Goal: Learn about a topic

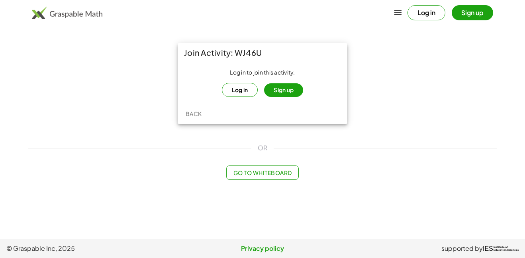
click at [242, 94] on button "Log in" at bounding box center [240, 90] width 36 height 14
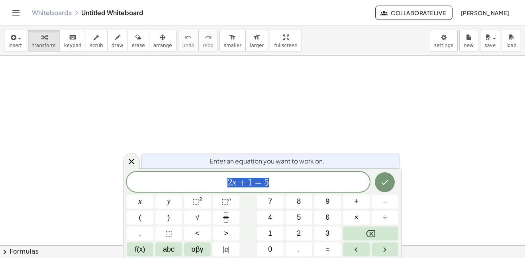
scroll to position [0, 0]
click at [336, 188] on span "2 x + 1 = 5 ​" at bounding box center [248, 182] width 243 height 11
click at [377, 180] on button "Done" at bounding box center [385, 182] width 20 height 20
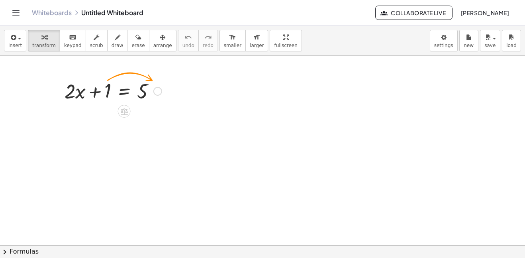
click at [108, 87] on div at bounding box center [113, 90] width 105 height 27
drag, startPoint x: 108, startPoint y: 87, endPoint x: 168, endPoint y: 88, distance: 59.4
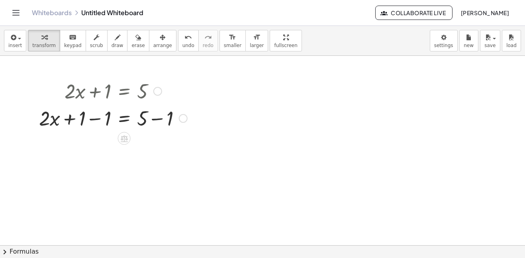
click at [183, 120] on div at bounding box center [183, 118] width 9 height 9
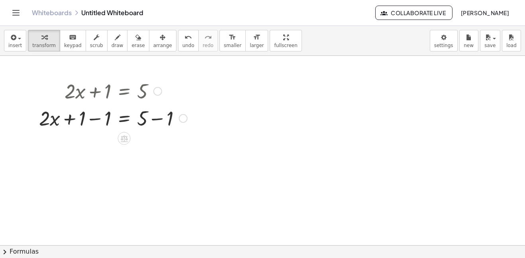
click at [104, 124] on div at bounding box center [113, 117] width 156 height 27
click at [104, 124] on div at bounding box center [126, 117] width 131 height 27
click at [100, 153] on div at bounding box center [113, 144] width 156 height 27
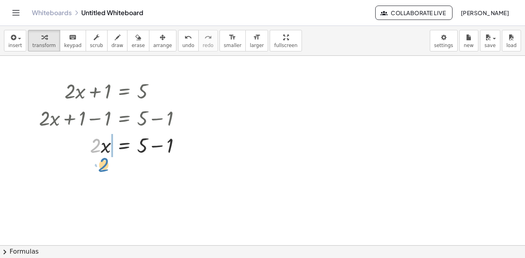
drag, startPoint x: 98, startPoint y: 153, endPoint x: 106, endPoint y: 173, distance: 20.6
drag, startPoint x: 93, startPoint y: 148, endPoint x: 104, endPoint y: 159, distance: 15.8
click at [124, 91] on div "+ · 2 · x + 1 = 5 + · 2 · x + 1 − 1 = + 5 − 1 + · 2 · x + 0 = + 5 − 1 · 2 · x =…" at bounding box center [124, 91] width 0 height 0
click at [104, 159] on div at bounding box center [113, 171] width 156 height 27
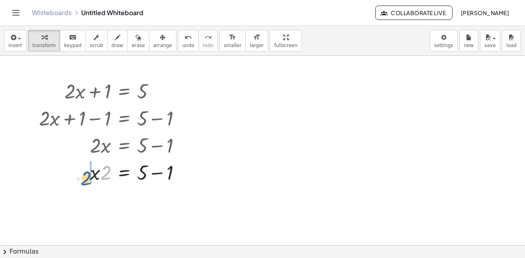
drag, startPoint x: 104, startPoint y: 163, endPoint x: 81, endPoint y: 165, distance: 22.8
click at [81, 165] on div at bounding box center [113, 171] width 156 height 27
drag, startPoint x: 93, startPoint y: 175, endPoint x: 150, endPoint y: 200, distance: 62.5
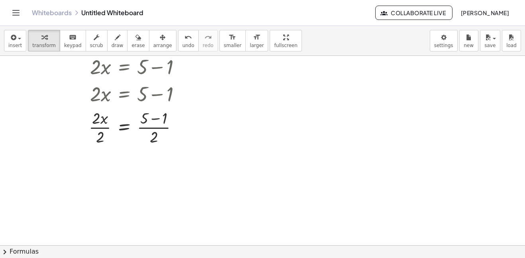
scroll to position [86, 0]
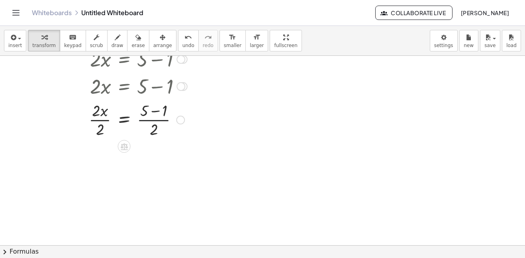
click at [150, 115] on div at bounding box center [113, 119] width 156 height 40
drag, startPoint x: 152, startPoint y: 126, endPoint x: 97, endPoint y: 122, distance: 55.1
click at [97, 122] on div at bounding box center [113, 119] width 156 height 40
drag, startPoint x: 179, startPoint y: 122, endPoint x: 151, endPoint y: 118, distance: 27.8
click at [151, 118] on div at bounding box center [119, 119] width 169 height 40
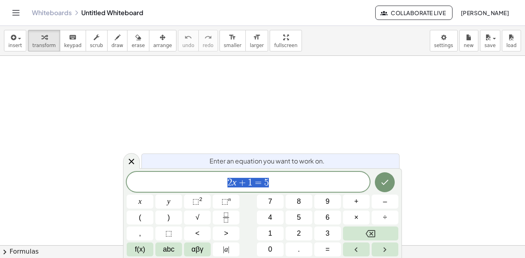
scroll to position [0, 0]
click at [378, 178] on button "Done" at bounding box center [385, 182] width 20 height 20
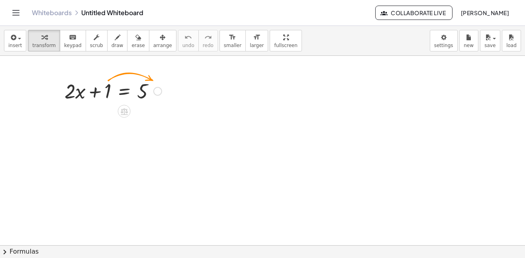
click at [112, 92] on div at bounding box center [113, 90] width 105 height 27
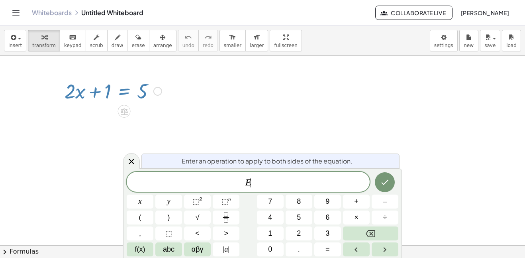
scroll to position [1, 0]
drag, startPoint x: 105, startPoint y: 92, endPoint x: 156, endPoint y: 84, distance: 51.6
click at [156, 84] on div at bounding box center [113, 90] width 105 height 27
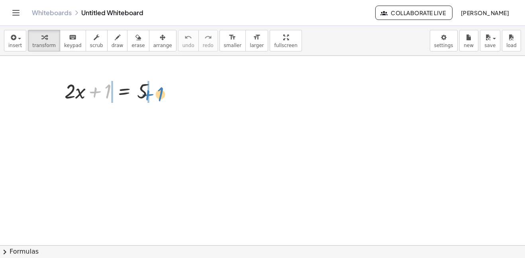
drag, startPoint x: 108, startPoint y: 91, endPoint x: 160, endPoint y: 94, distance: 52.7
click at [160, 94] on div at bounding box center [113, 90] width 105 height 27
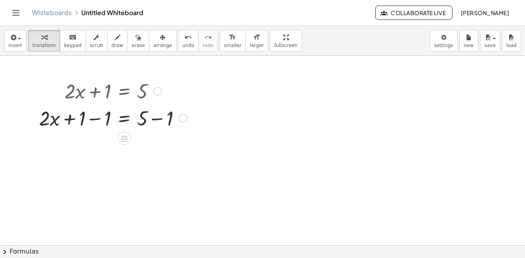
click at [124, 91] on div "+ · 2 · x + 1 = 5 + · 2 · x = 5 + 1 − 1 + − 1" at bounding box center [124, 91] width 0 height 0
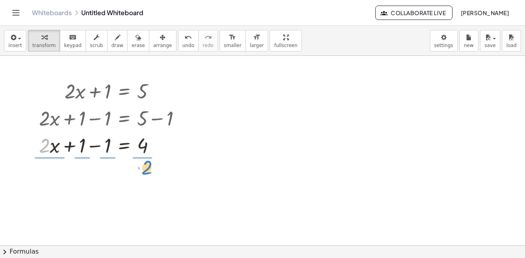
drag, startPoint x: 48, startPoint y: 144, endPoint x: 150, endPoint y: 165, distance: 104.6
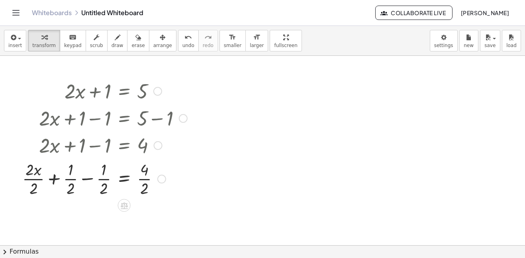
click at [144, 185] on div at bounding box center [104, 178] width 173 height 40
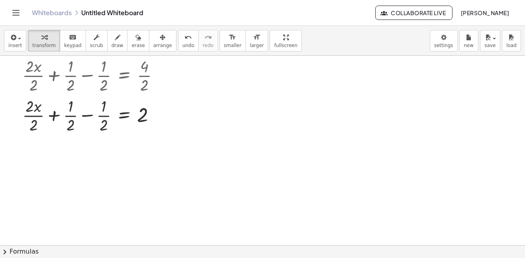
scroll to position [104, 0]
drag, startPoint x: 36, startPoint y: 107, endPoint x: 113, endPoint y: 115, distance: 77.4
click at [113, 115] on div at bounding box center [104, 114] width 173 height 40
